Goal: Task Accomplishment & Management: Manage account settings

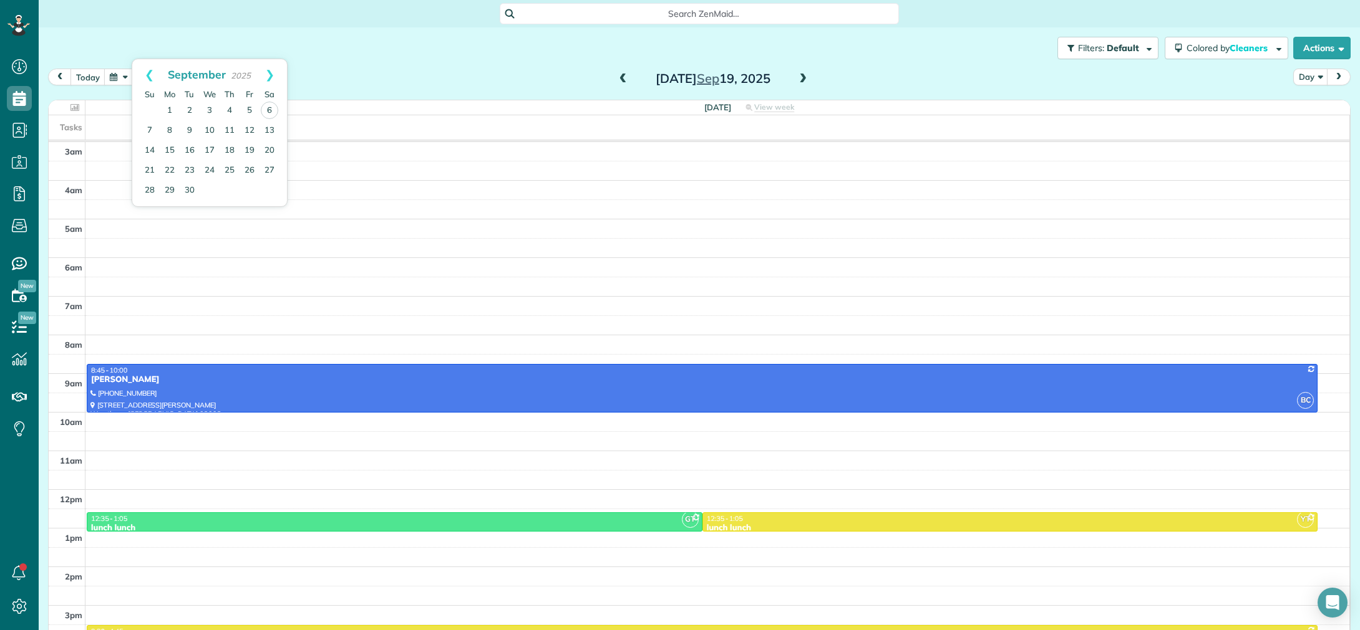
scroll to position [87, 0]
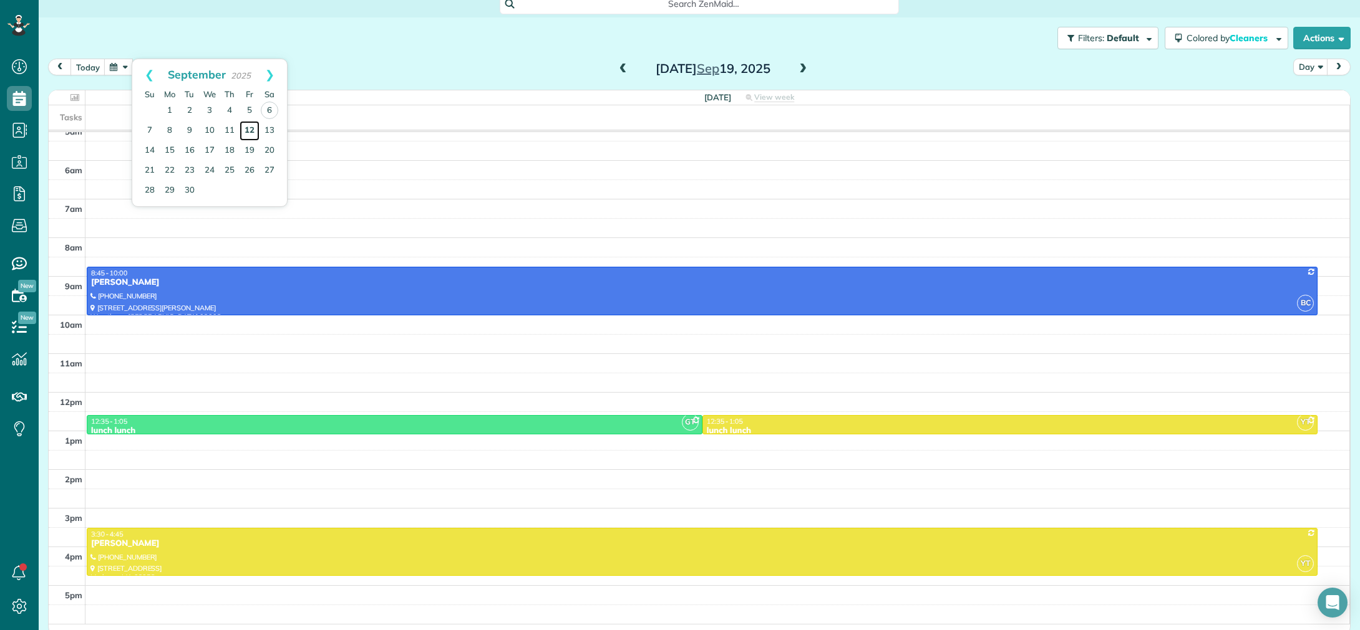
click at [253, 128] on link "12" at bounding box center [249, 131] width 20 height 20
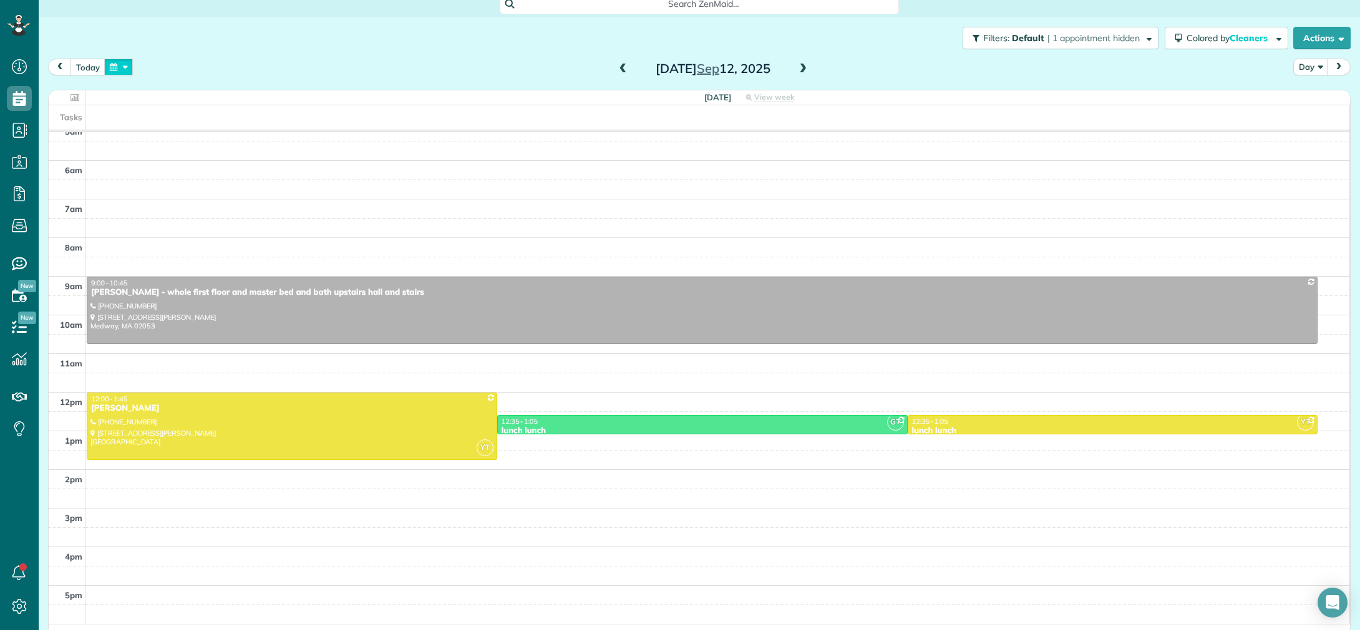
click at [117, 69] on button "button" at bounding box center [118, 67] width 29 height 17
click at [251, 150] on link "19" at bounding box center [249, 151] width 20 height 20
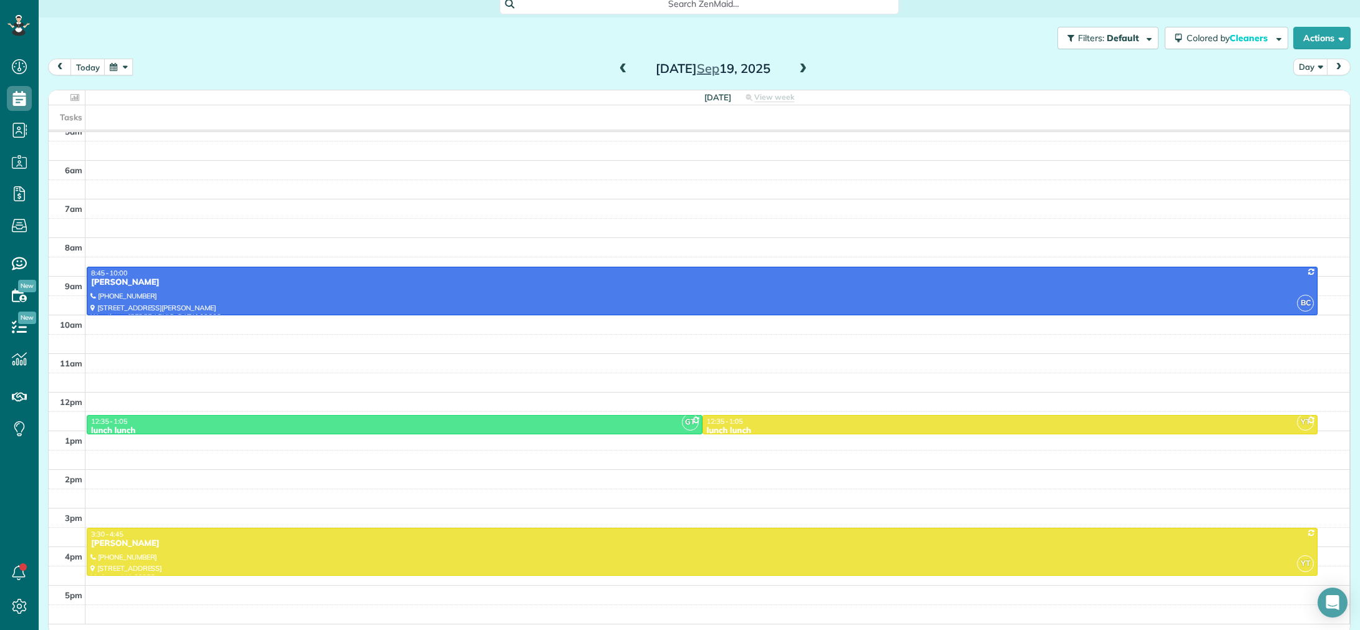
click at [622, 69] on span at bounding box center [623, 69] width 14 height 11
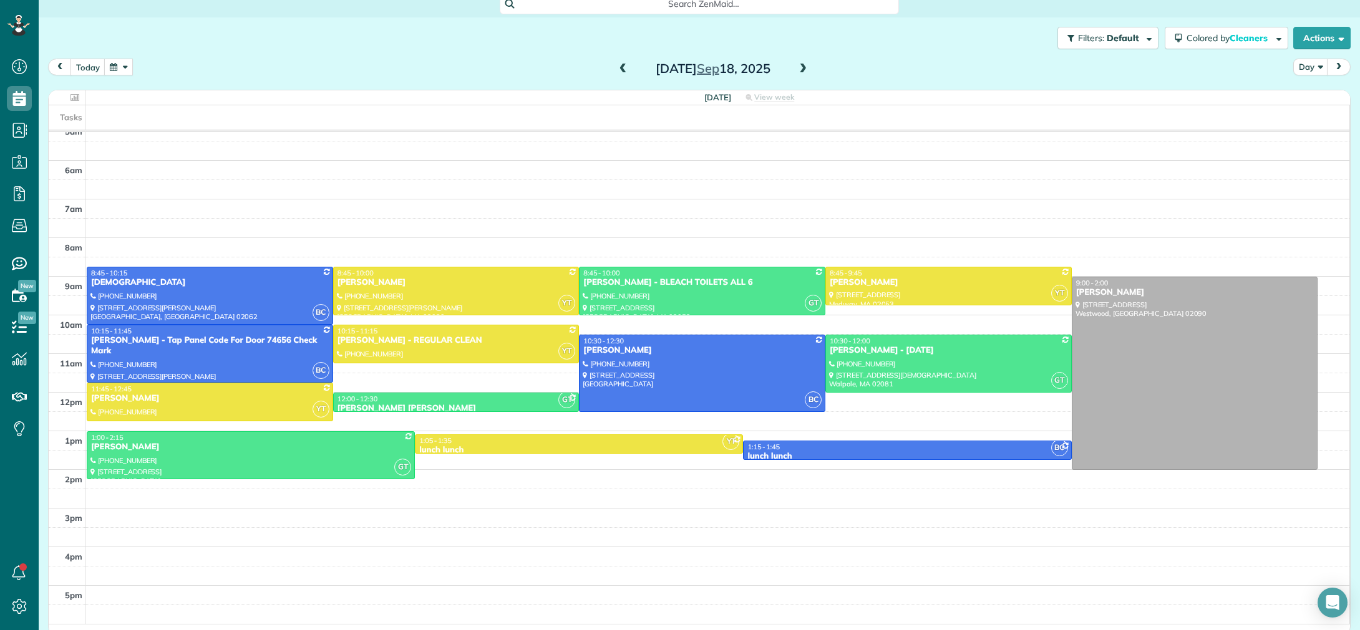
click at [807, 67] on span at bounding box center [803, 69] width 14 height 11
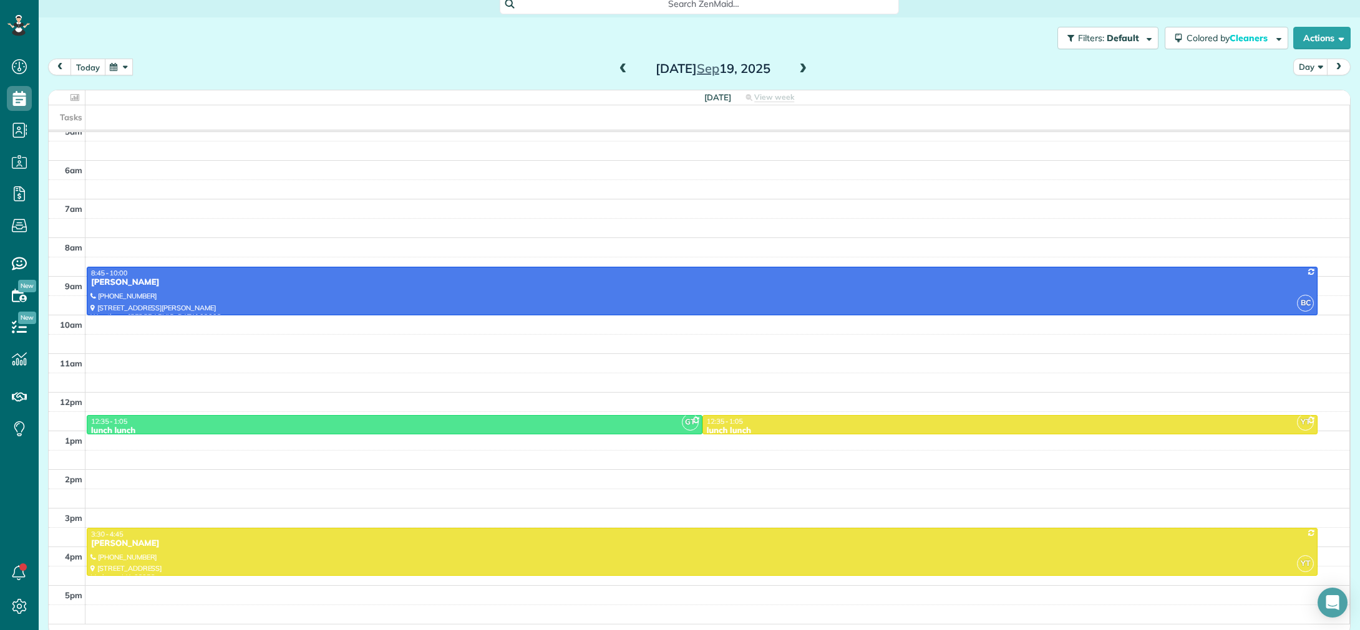
click at [97, 72] on button "today" at bounding box center [87, 67] width 35 height 17
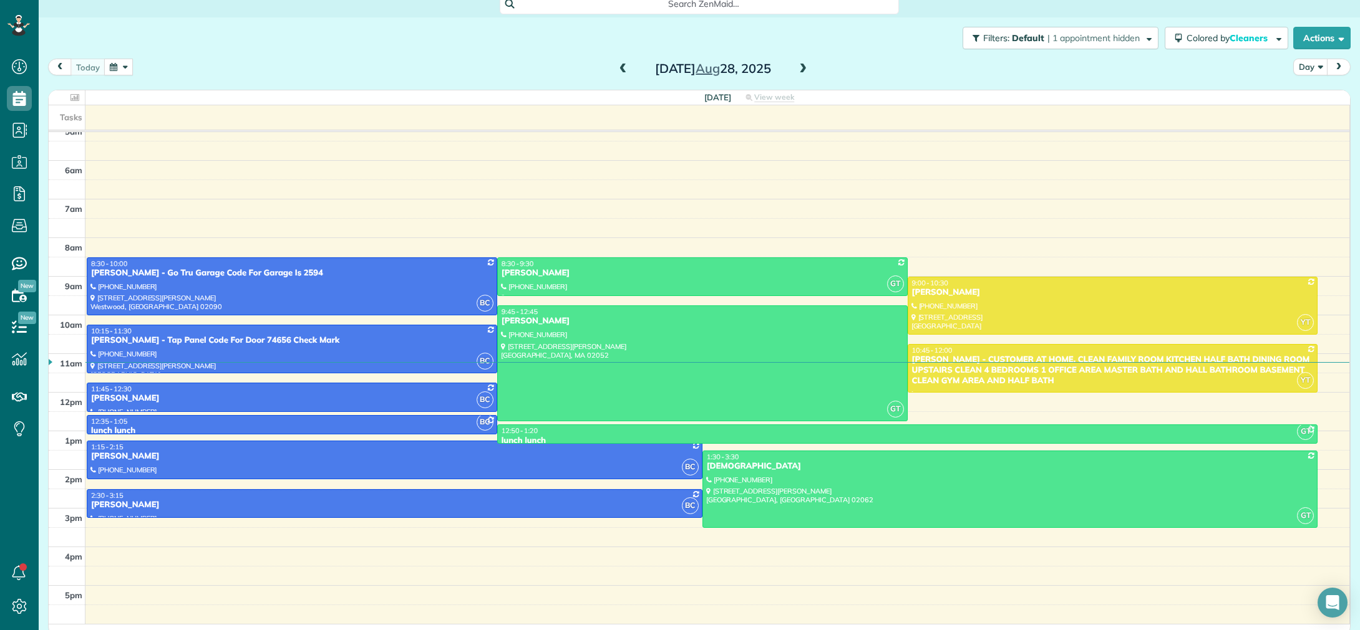
click at [804, 70] on span at bounding box center [803, 69] width 14 height 11
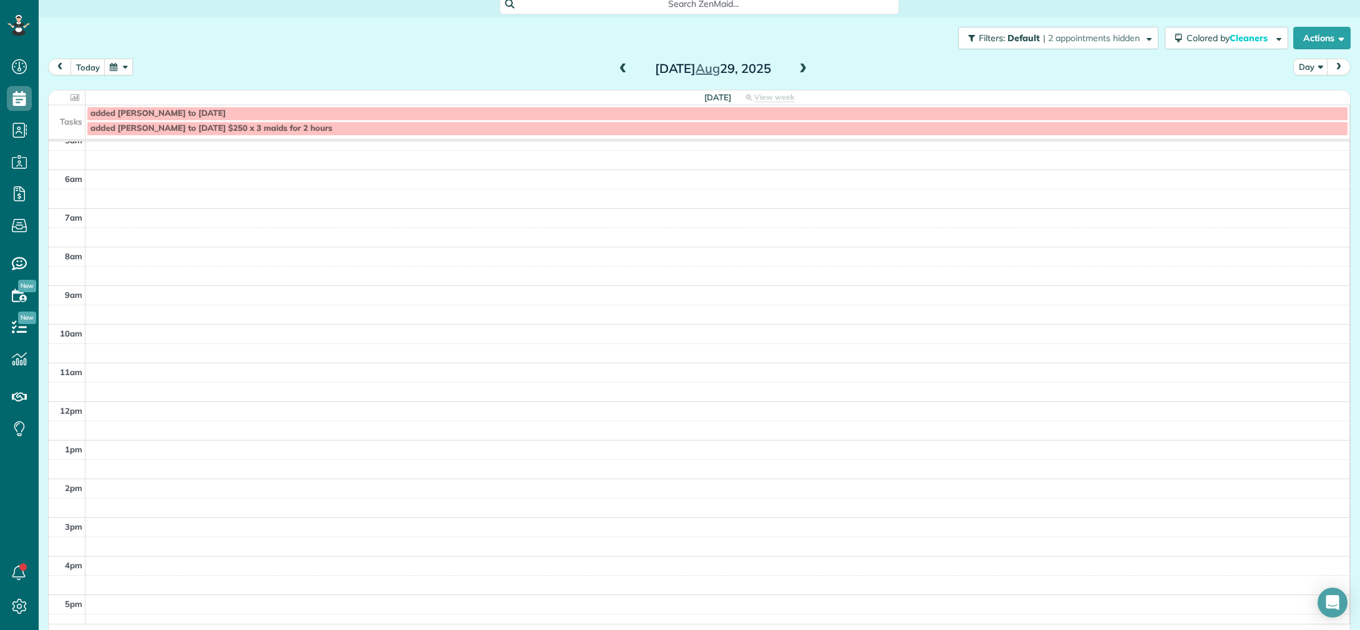
click at [804, 70] on span at bounding box center [803, 69] width 14 height 11
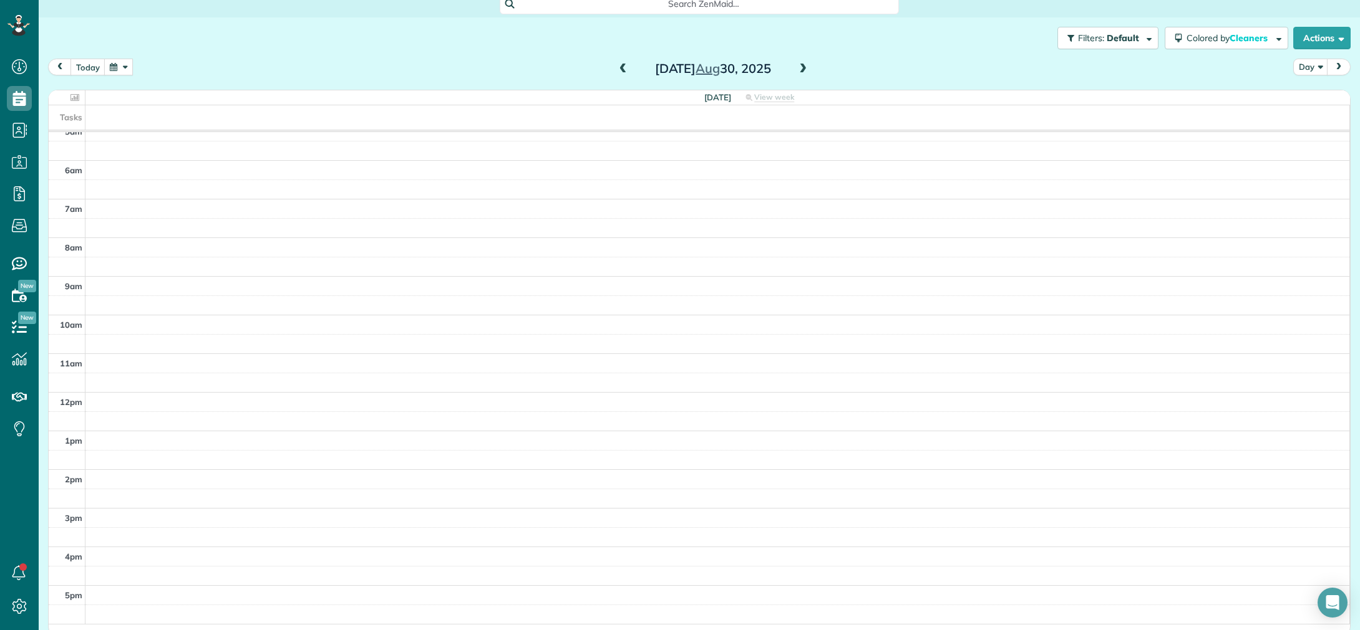
click at [804, 70] on span at bounding box center [803, 69] width 14 height 11
click at [118, 64] on button "button" at bounding box center [118, 67] width 29 height 17
click at [166, 126] on link "8" at bounding box center [169, 130] width 17 height 17
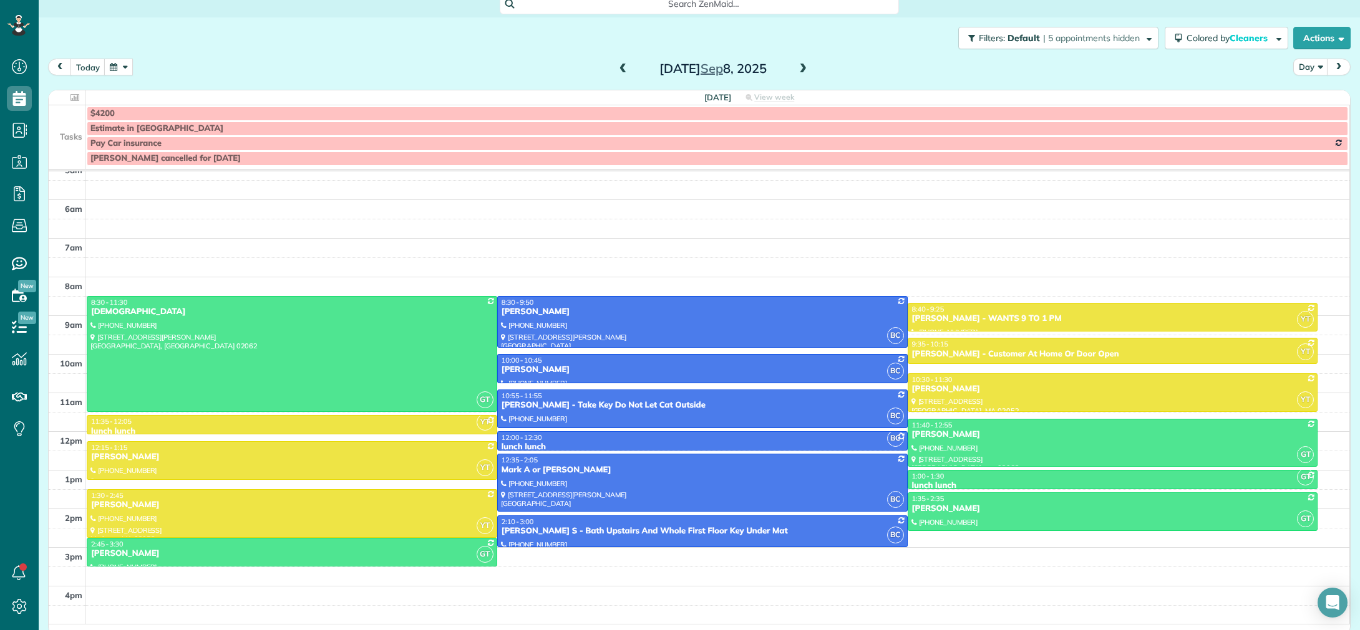
click at [802, 68] on span at bounding box center [803, 69] width 14 height 11
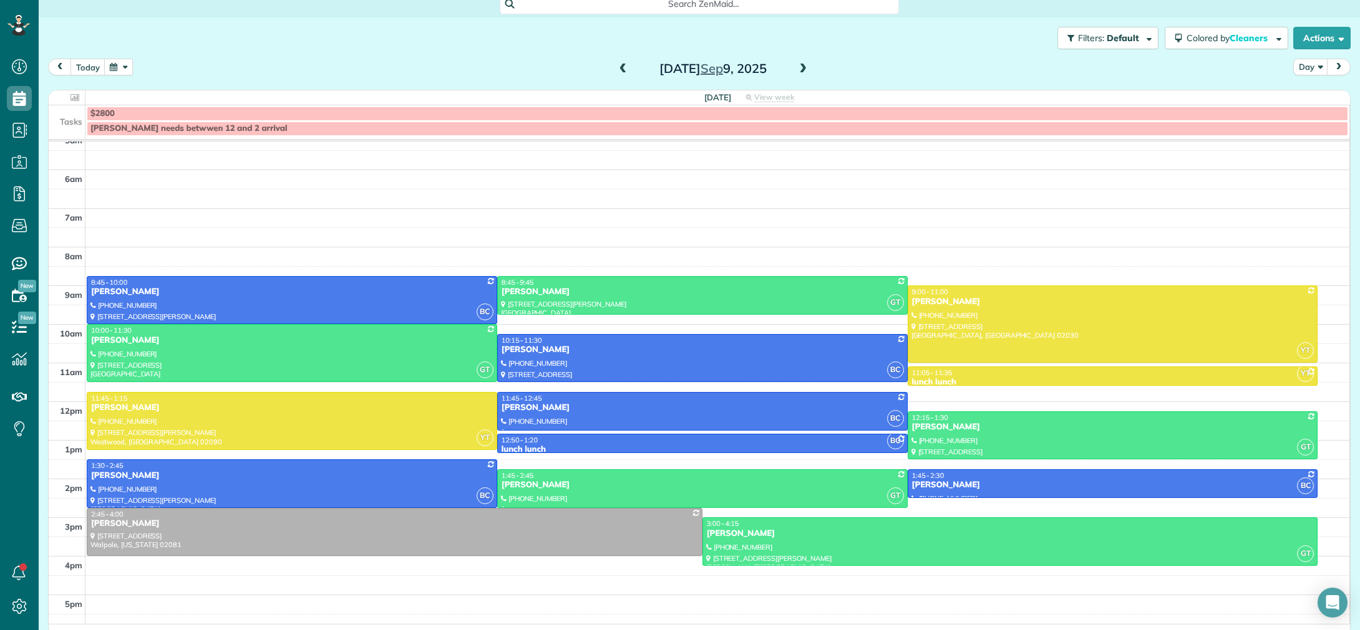
click at [628, 72] on span at bounding box center [623, 69] width 14 height 11
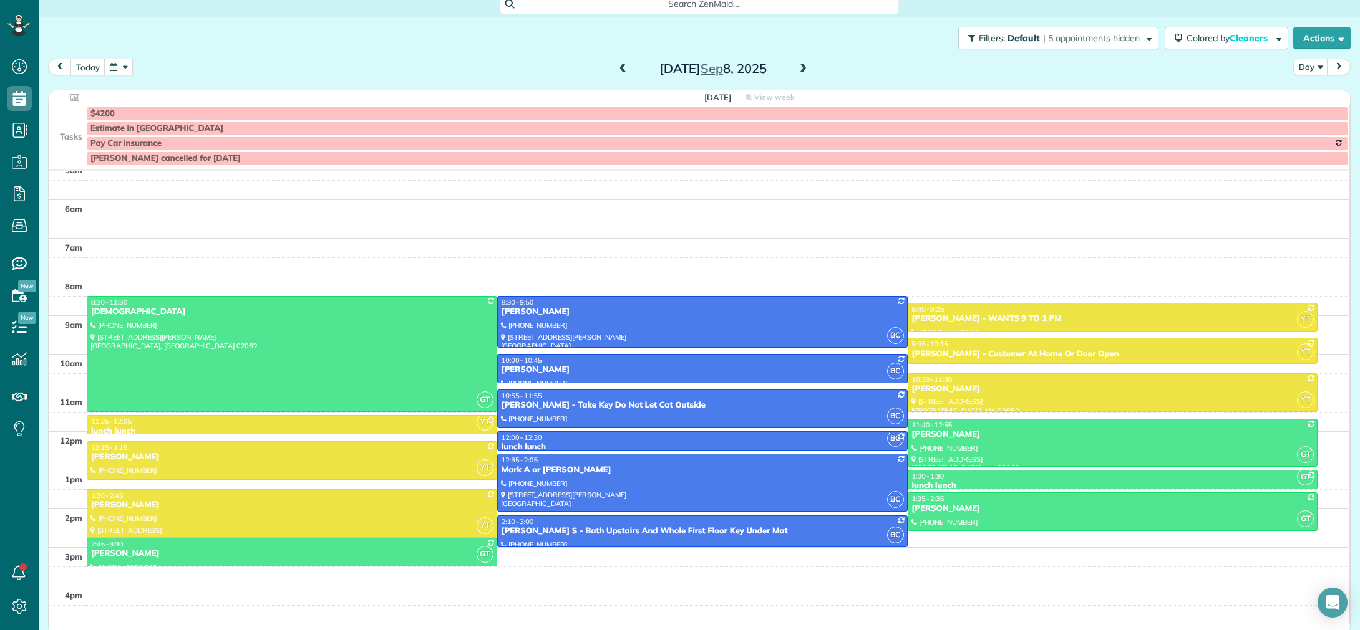
click at [804, 70] on span at bounding box center [803, 69] width 14 height 11
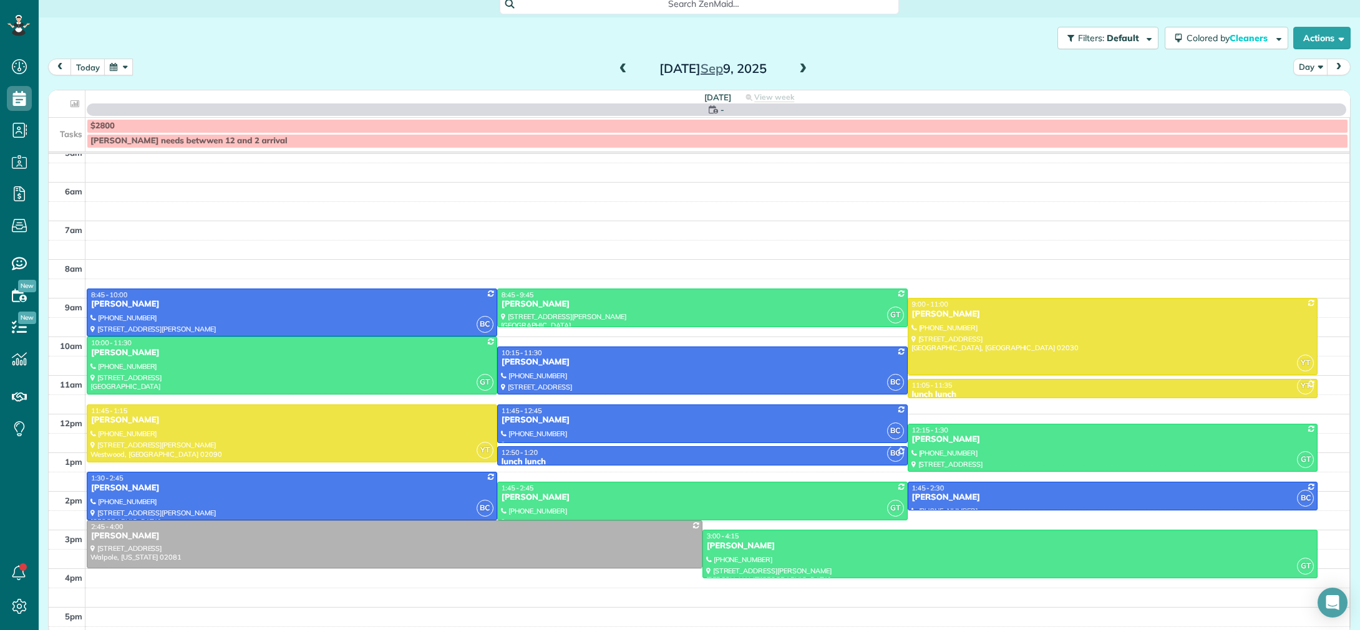
click at [804, 70] on span at bounding box center [803, 69] width 14 height 11
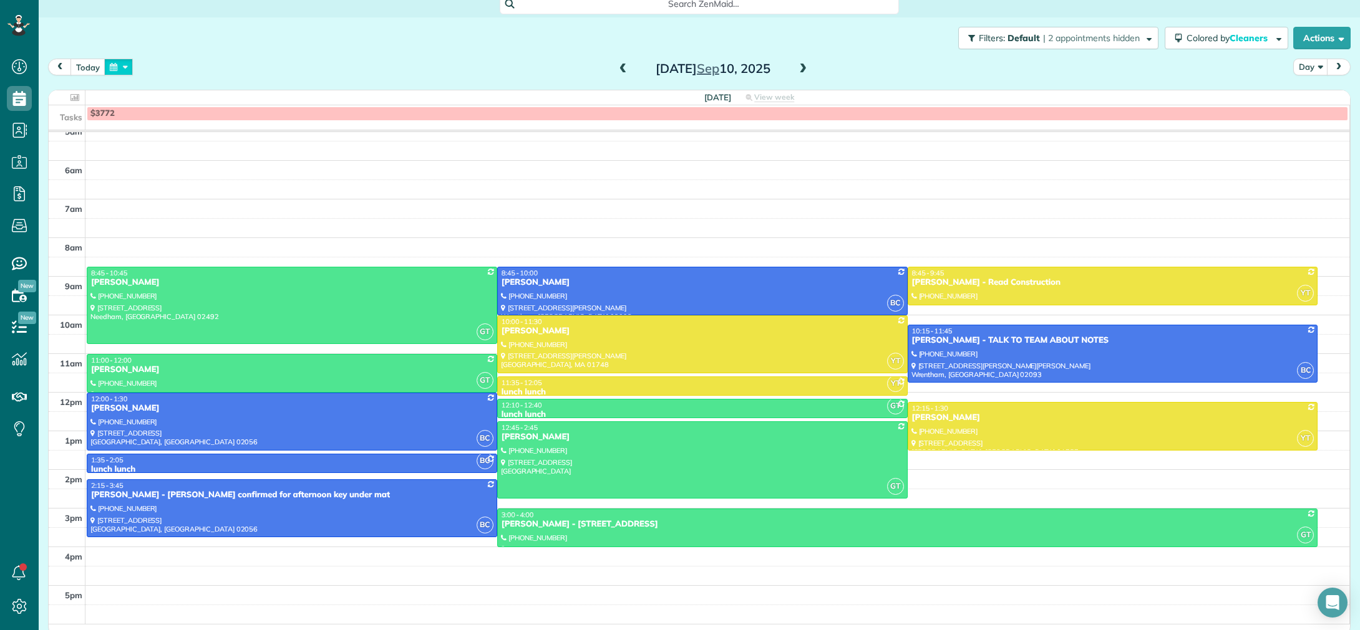
click at [114, 67] on button "button" at bounding box center [118, 67] width 29 height 17
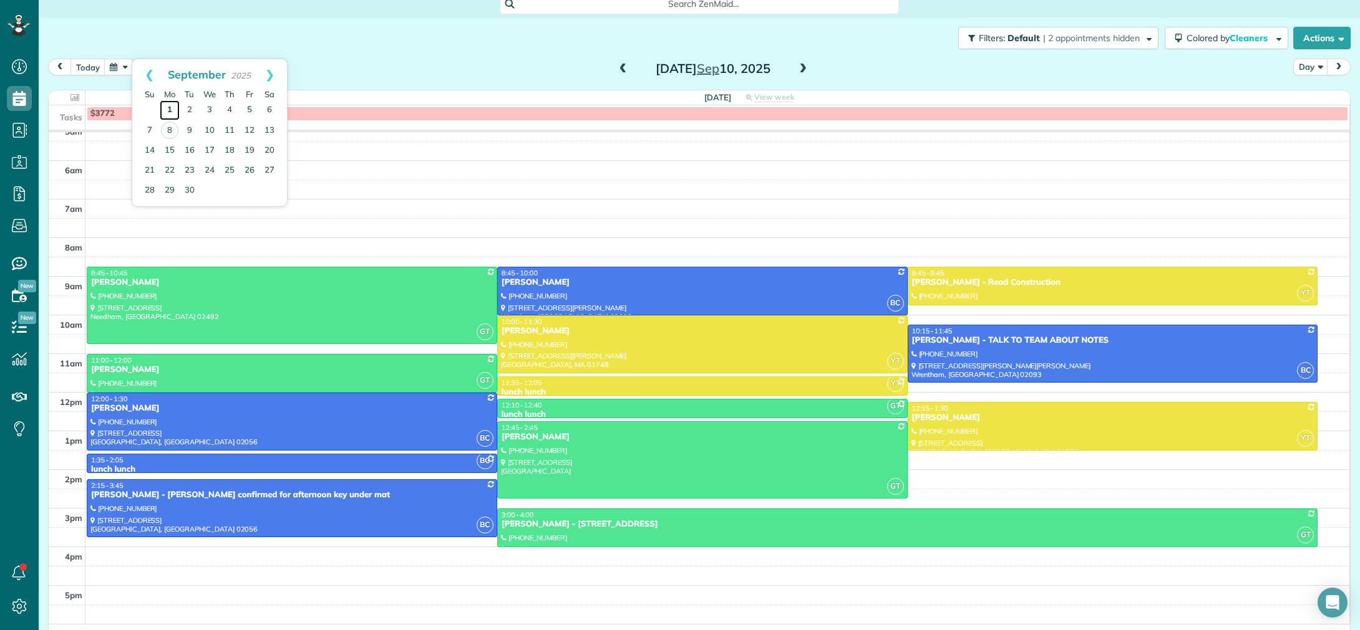
click at [167, 104] on link "1" at bounding box center [170, 110] width 20 height 20
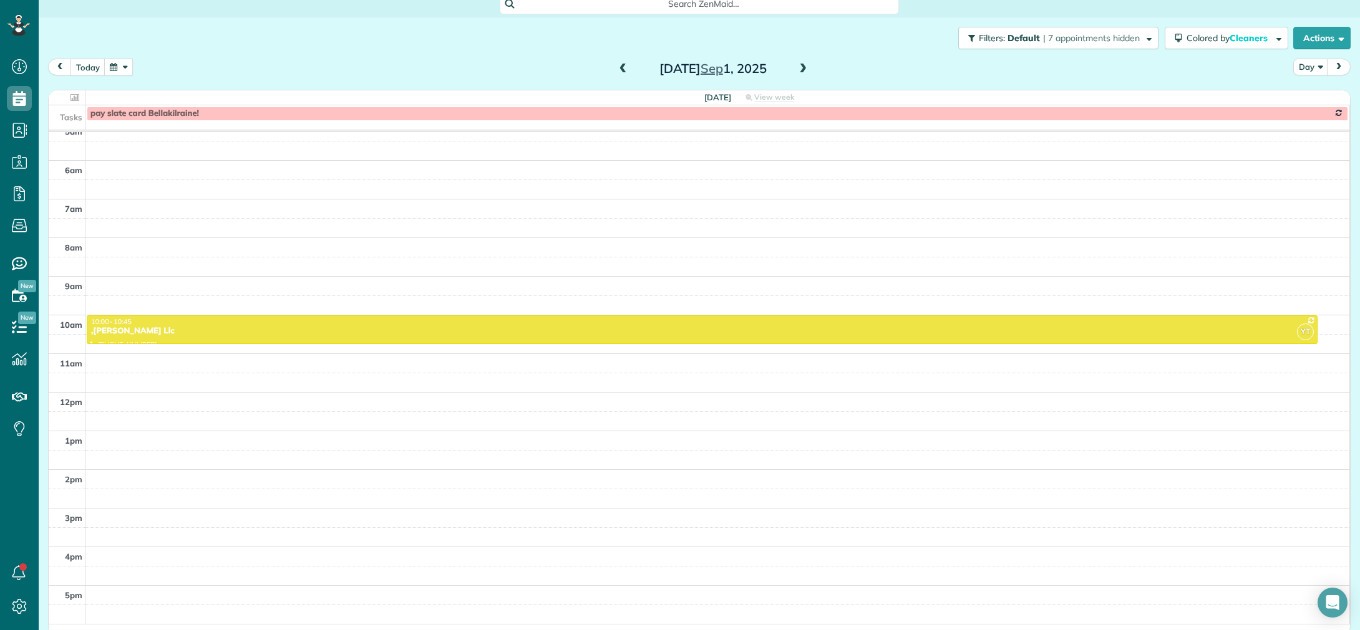
click at [799, 71] on span at bounding box center [803, 69] width 14 height 11
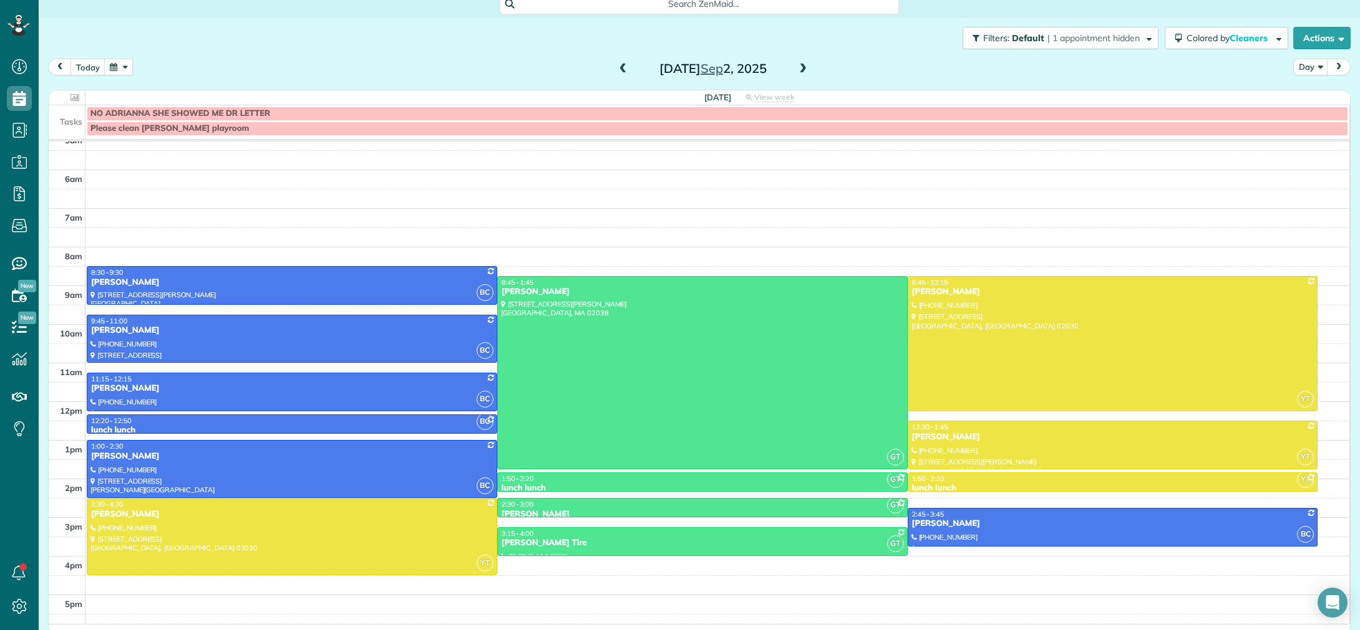
click at [806, 69] on span at bounding box center [803, 69] width 14 height 11
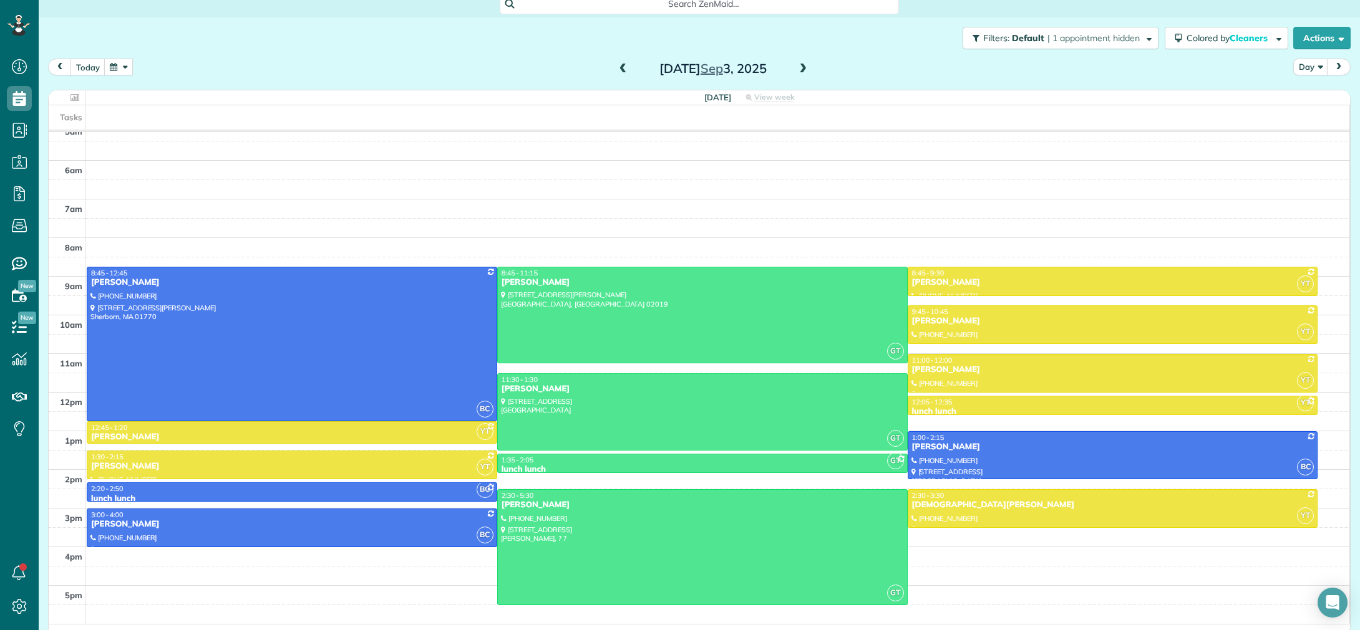
click at [806, 69] on span at bounding box center [803, 69] width 14 height 11
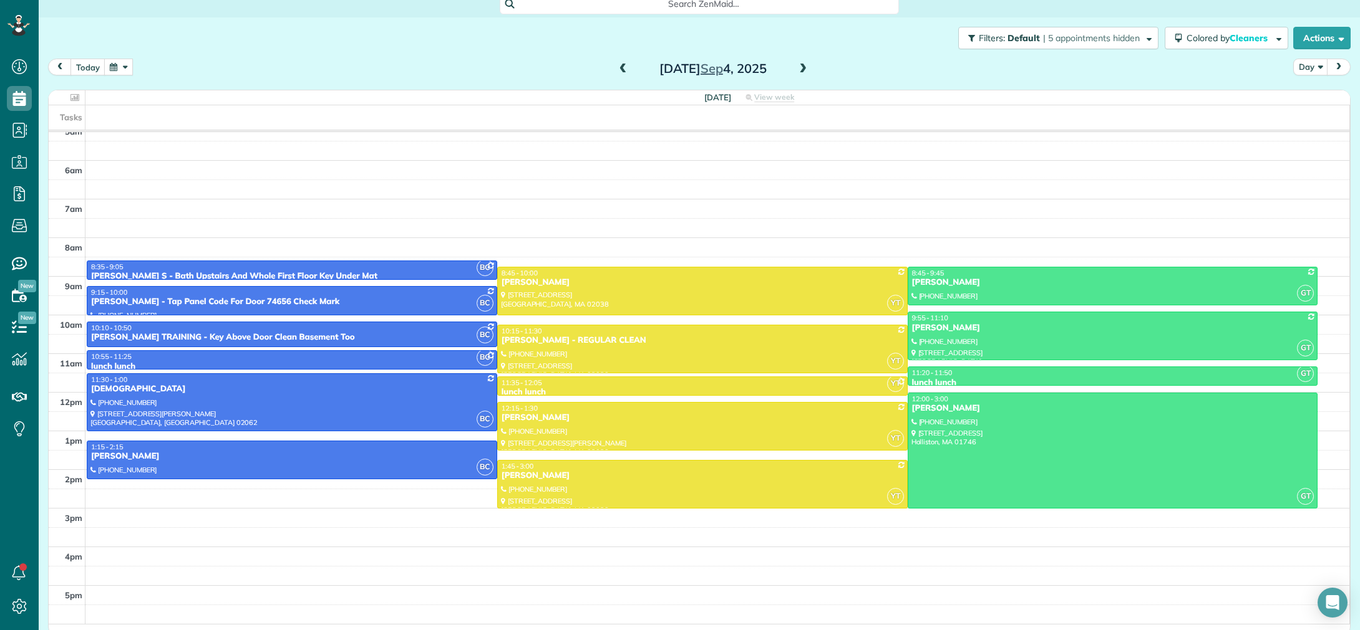
click at [803, 69] on span at bounding box center [803, 69] width 14 height 11
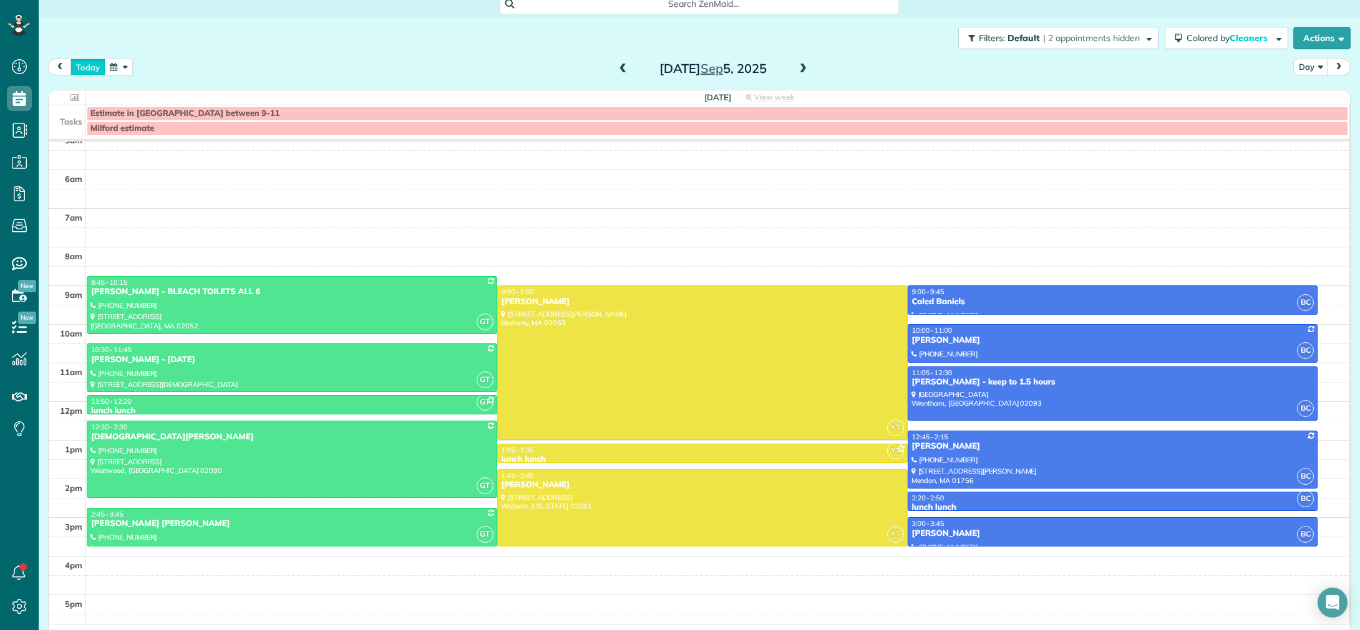
click at [82, 65] on button "today" at bounding box center [87, 67] width 35 height 17
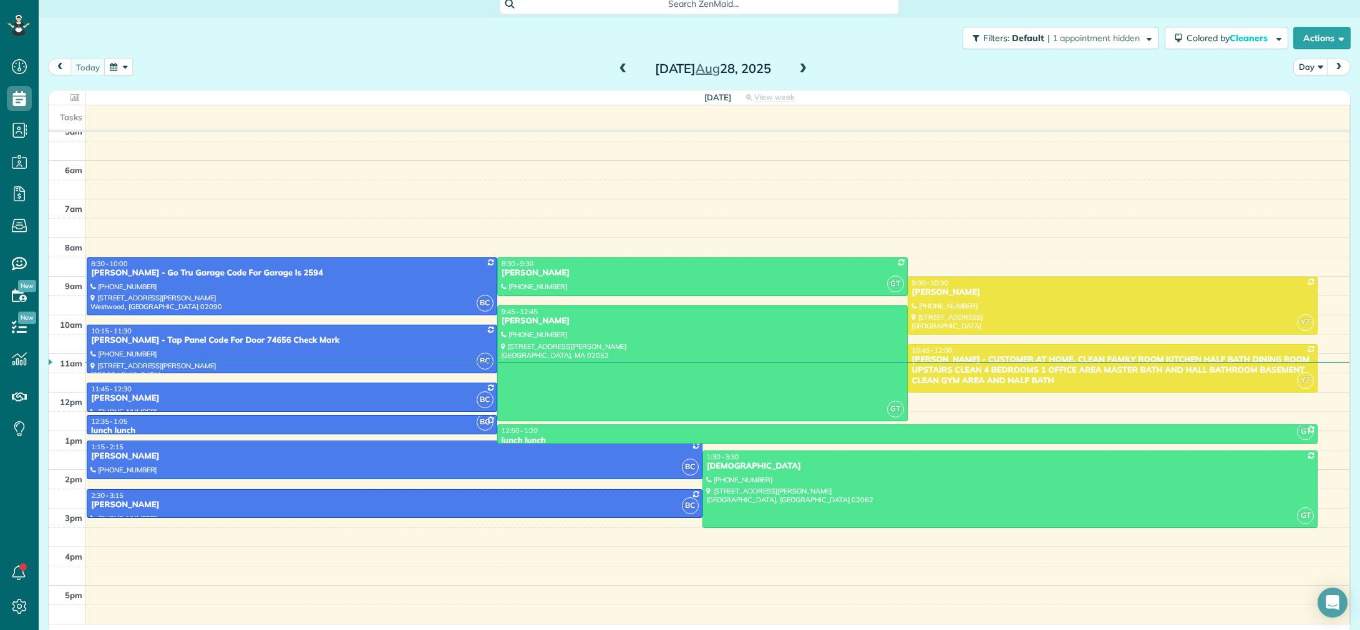
click at [118, 72] on button "button" at bounding box center [118, 67] width 29 height 17
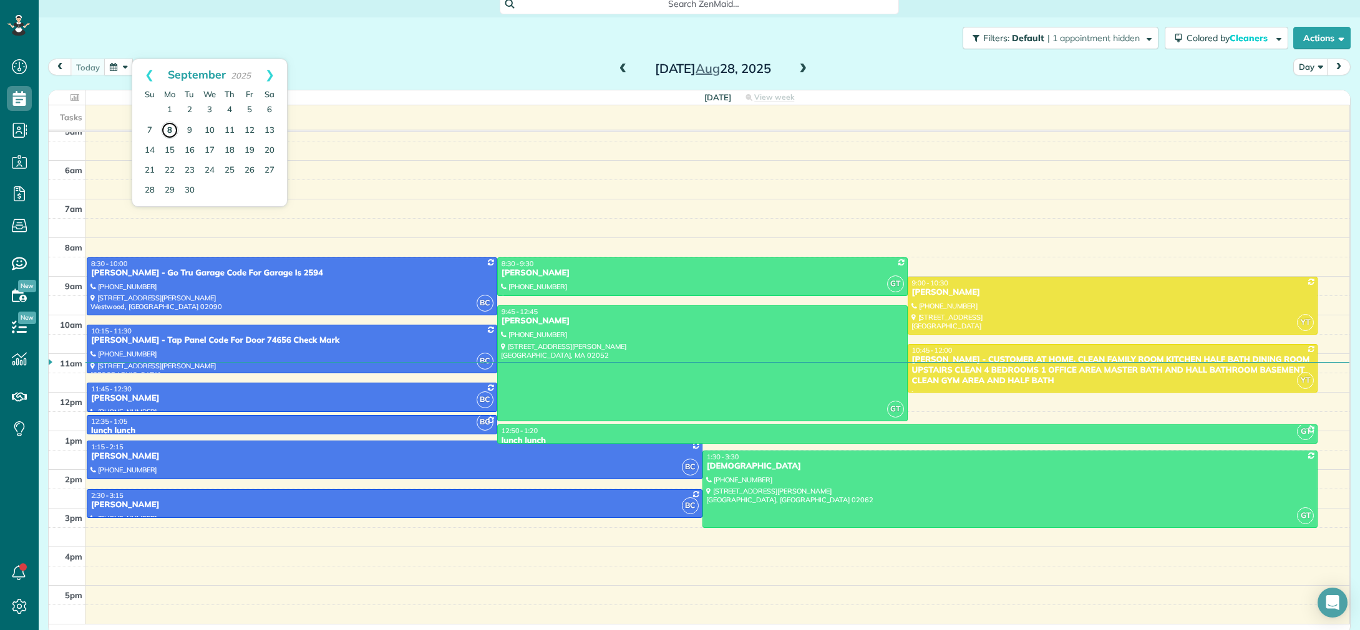
click at [170, 130] on link "8" at bounding box center [169, 130] width 17 height 17
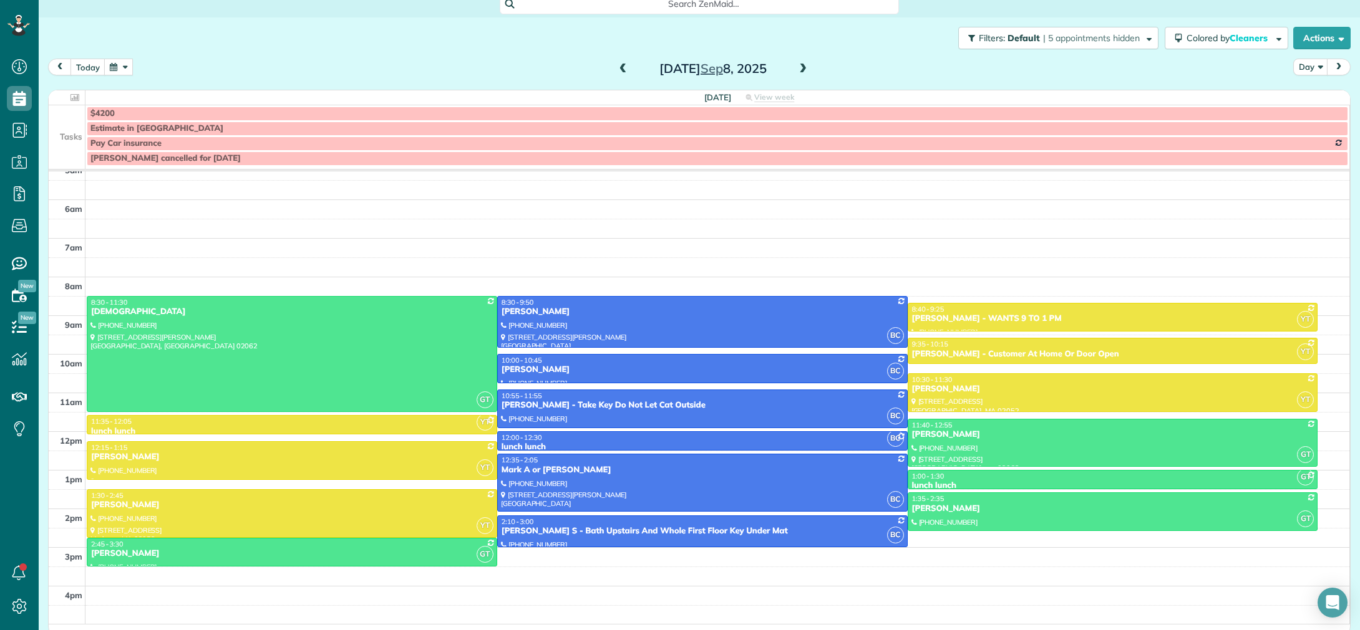
click at [798, 68] on span at bounding box center [803, 69] width 14 height 11
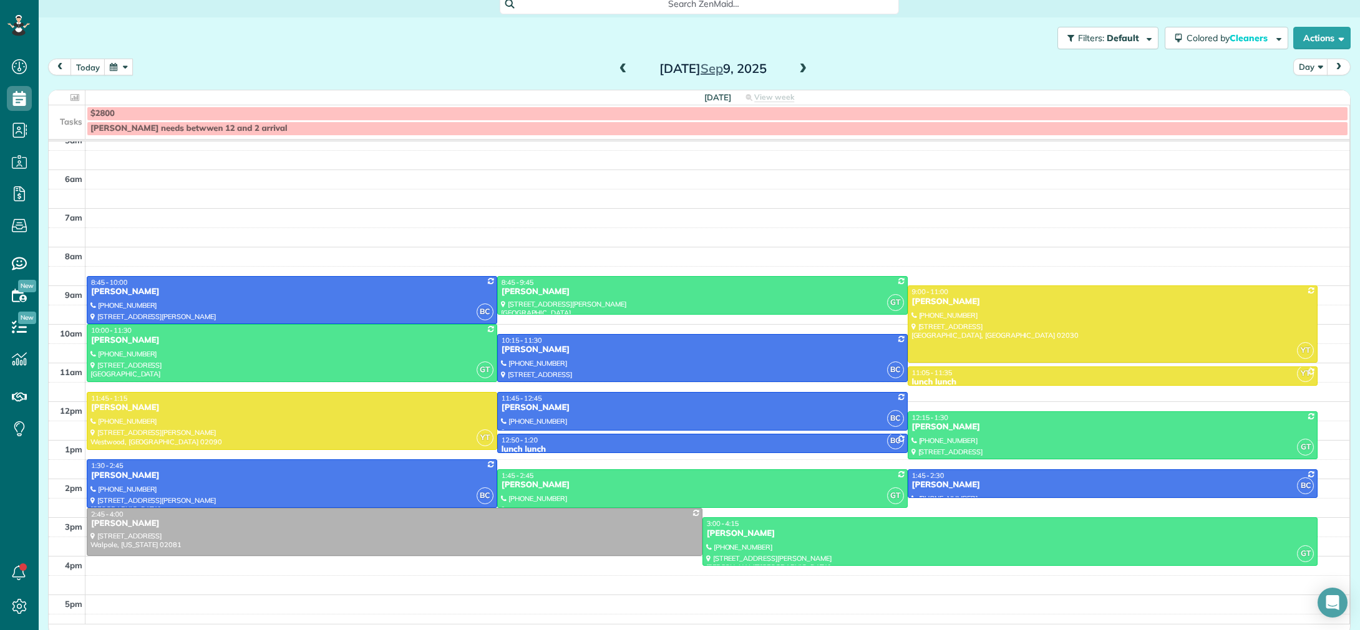
click at [798, 68] on span at bounding box center [803, 69] width 14 height 11
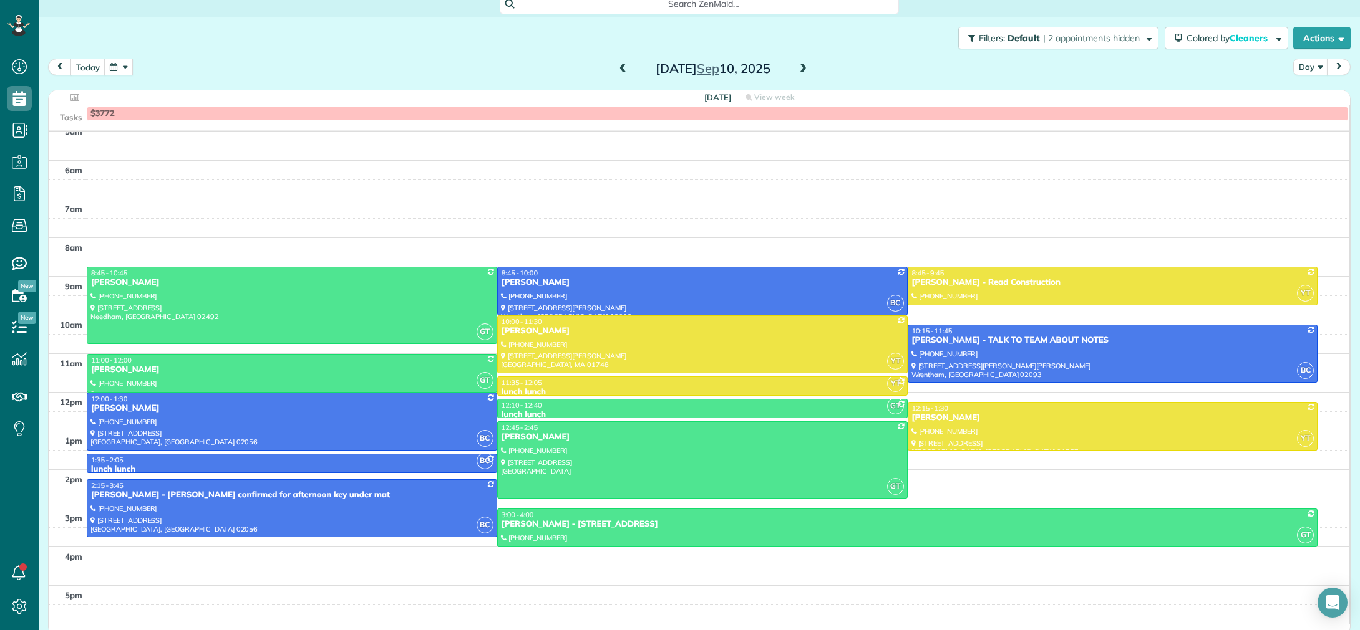
click at [802, 69] on span at bounding box center [803, 69] width 14 height 11
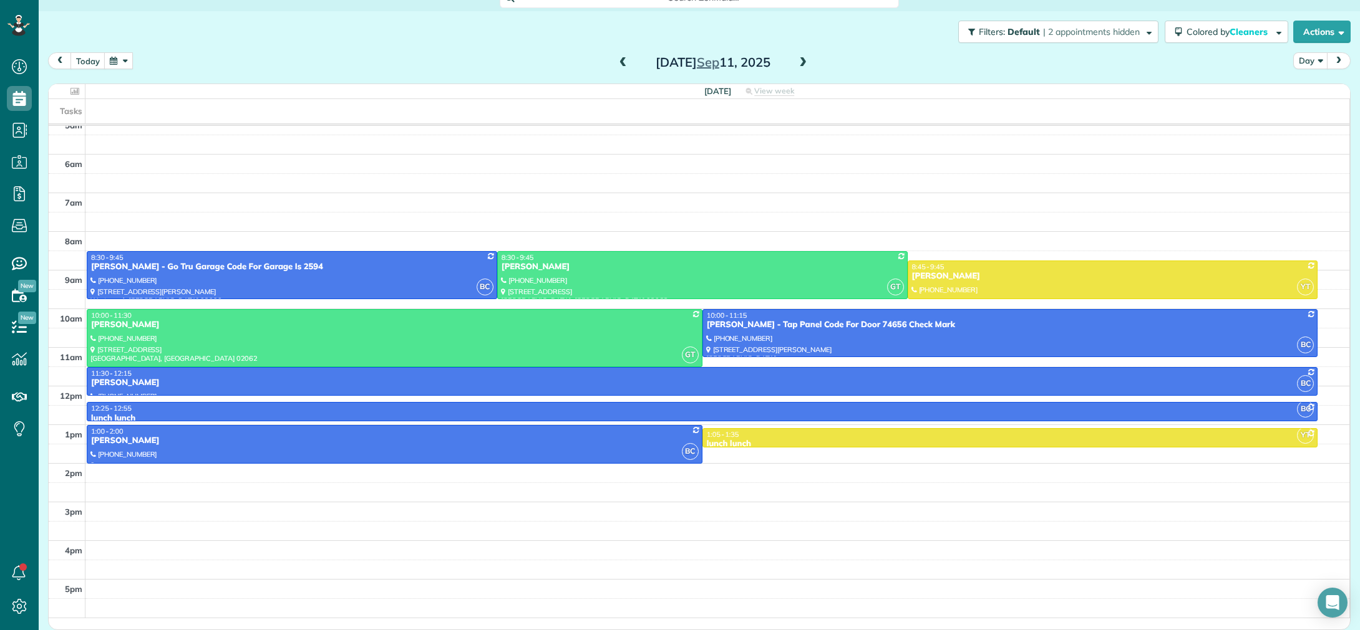
click at [802, 69] on span at bounding box center [803, 63] width 14 height 19
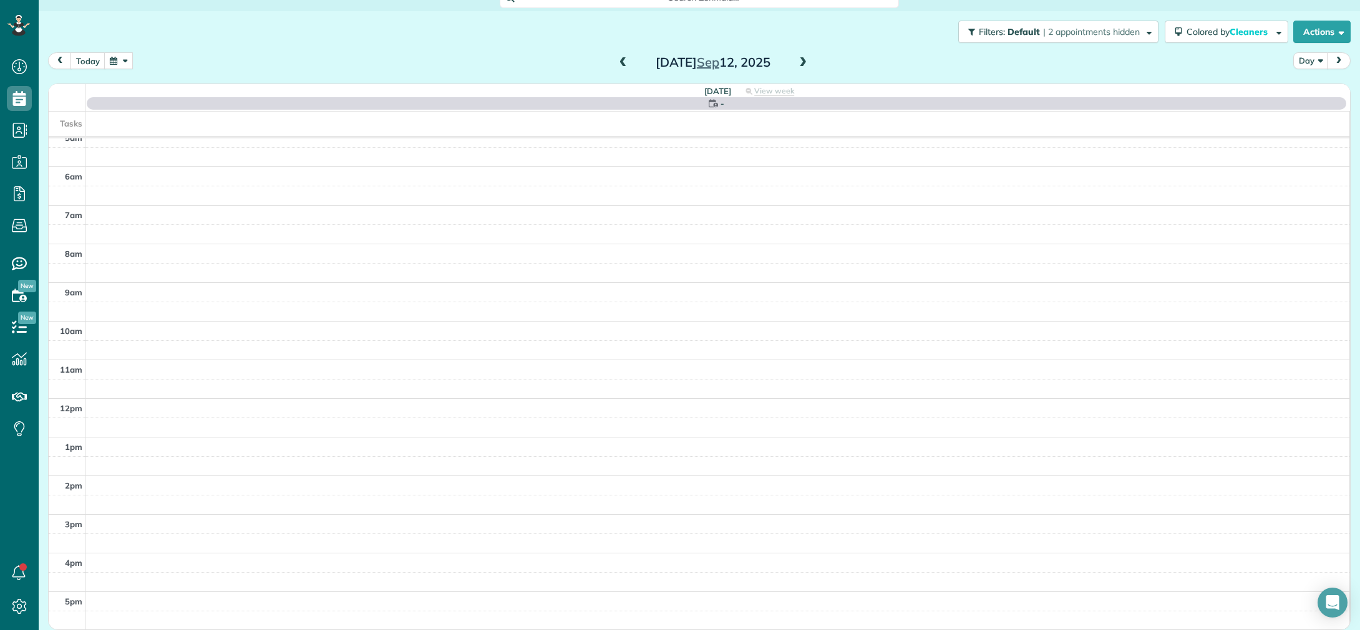
scroll to position [15, 0]
